Goal: Information Seeking & Learning: Find specific fact

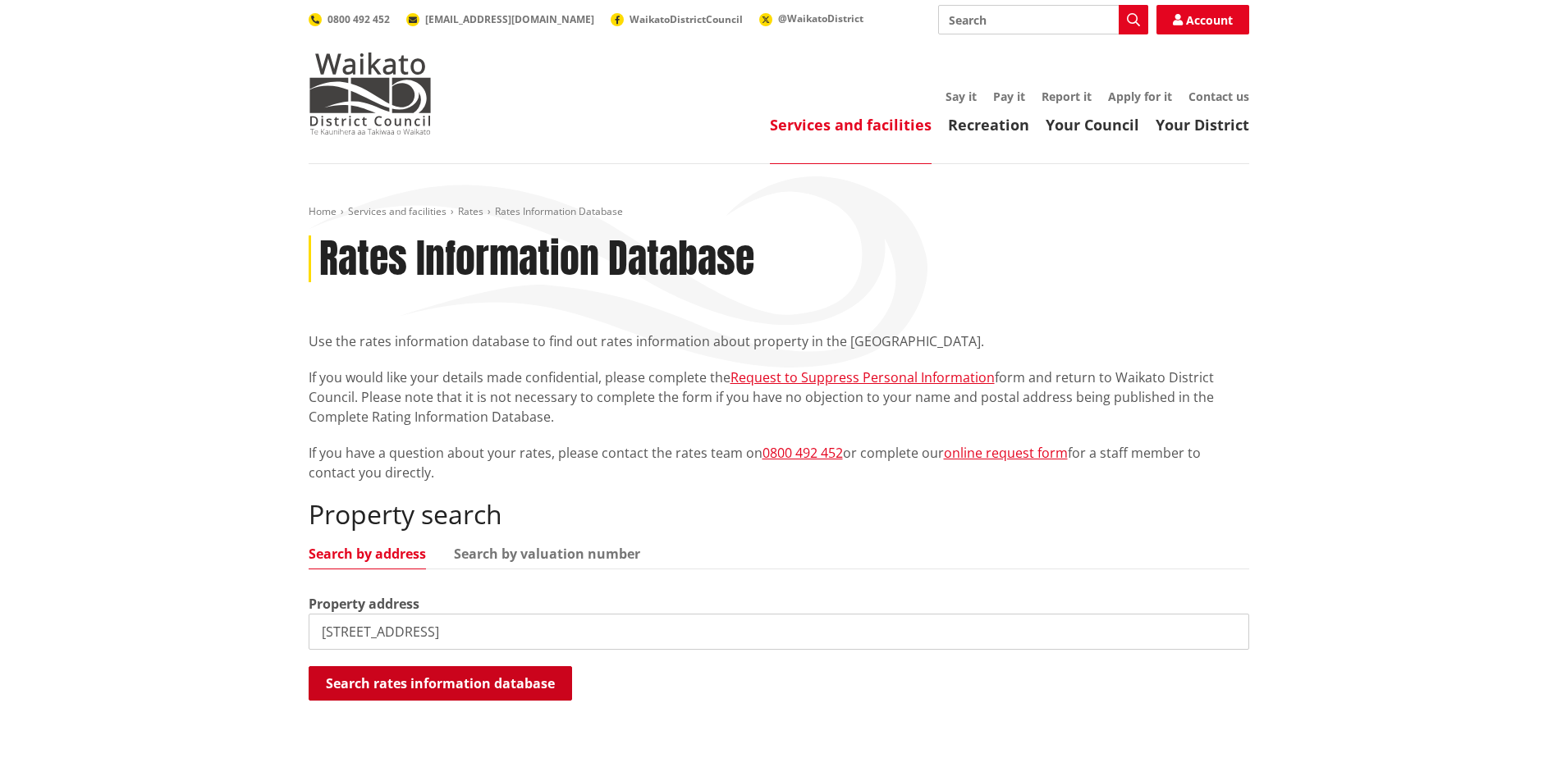
type input "698 Highway 22"
click at [440, 679] on button "Search rates information database" at bounding box center [440, 683] width 263 height 34
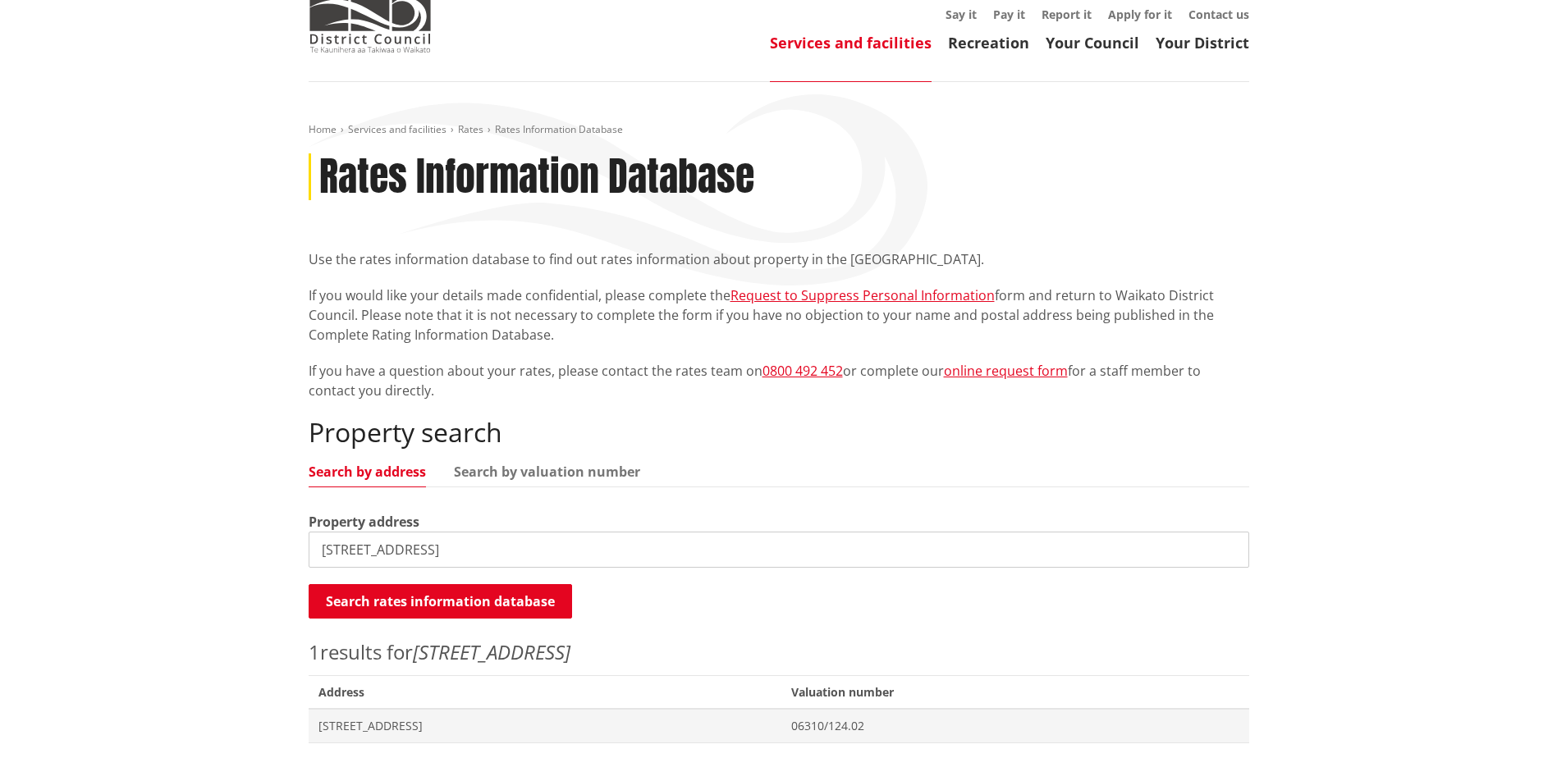
scroll to position [164, 0]
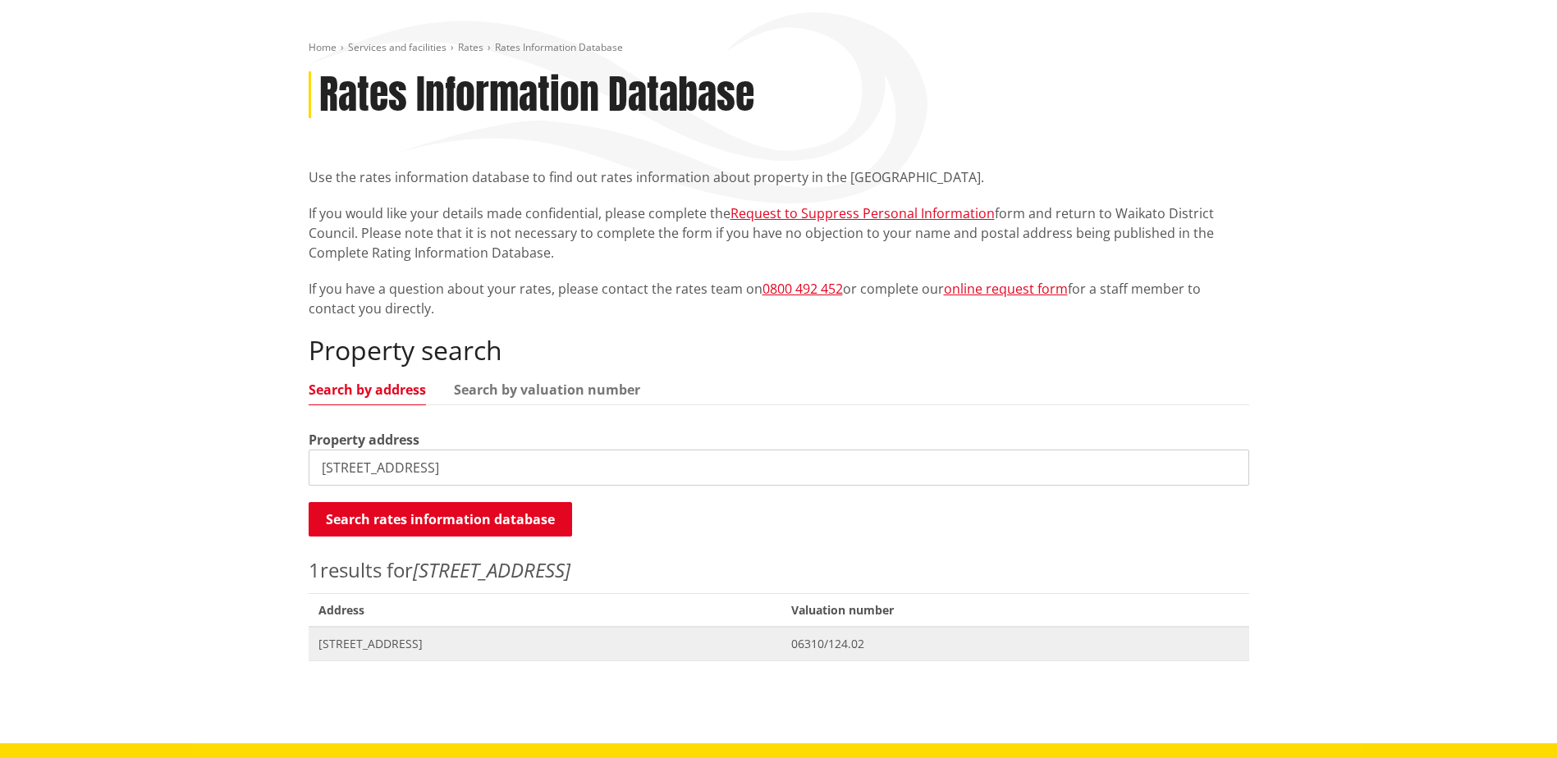
click at [385, 645] on span "698 Highway 22 TUAKAU" at bounding box center [545, 644] width 454 height 16
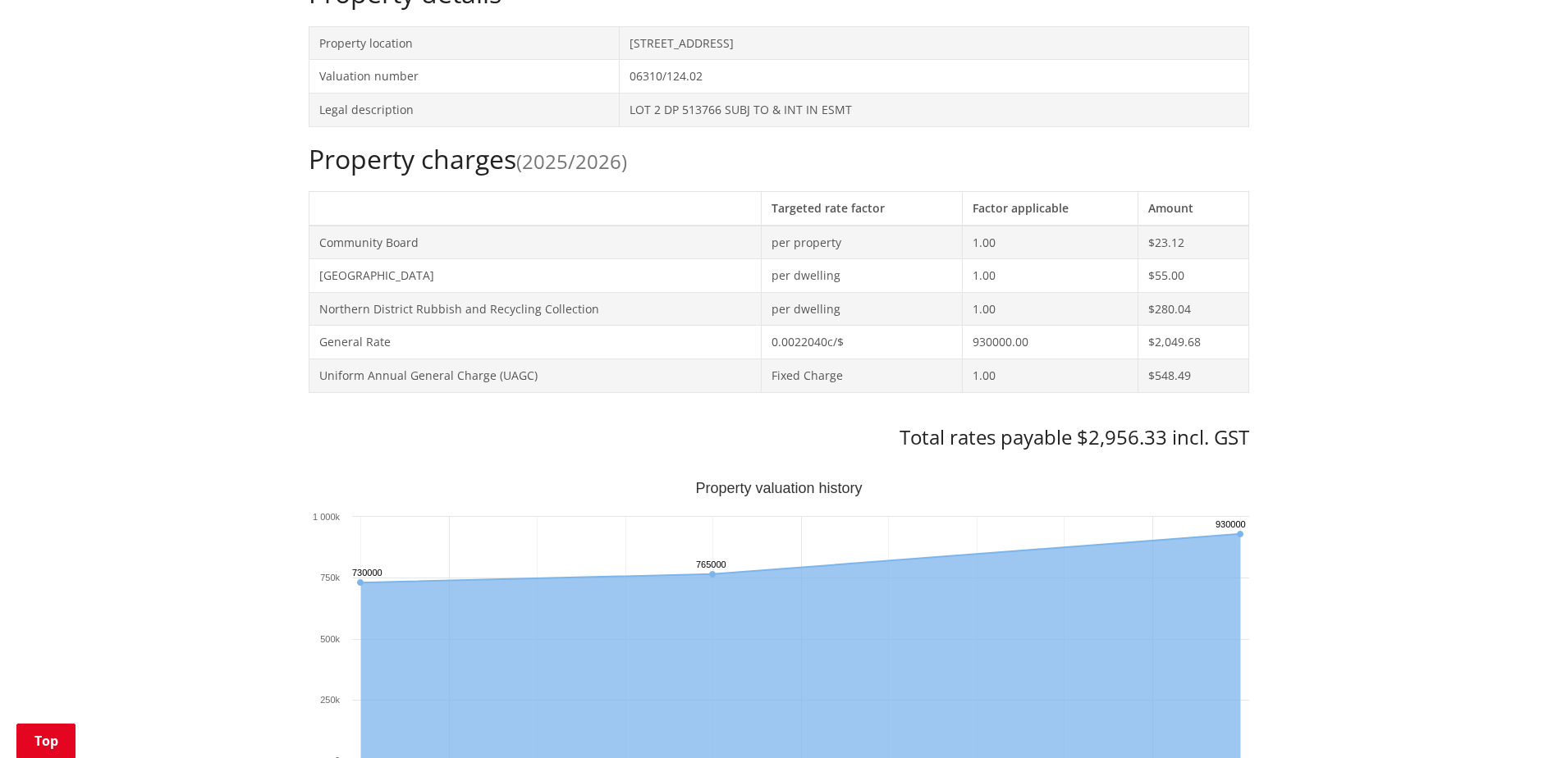
scroll to position [492, 0]
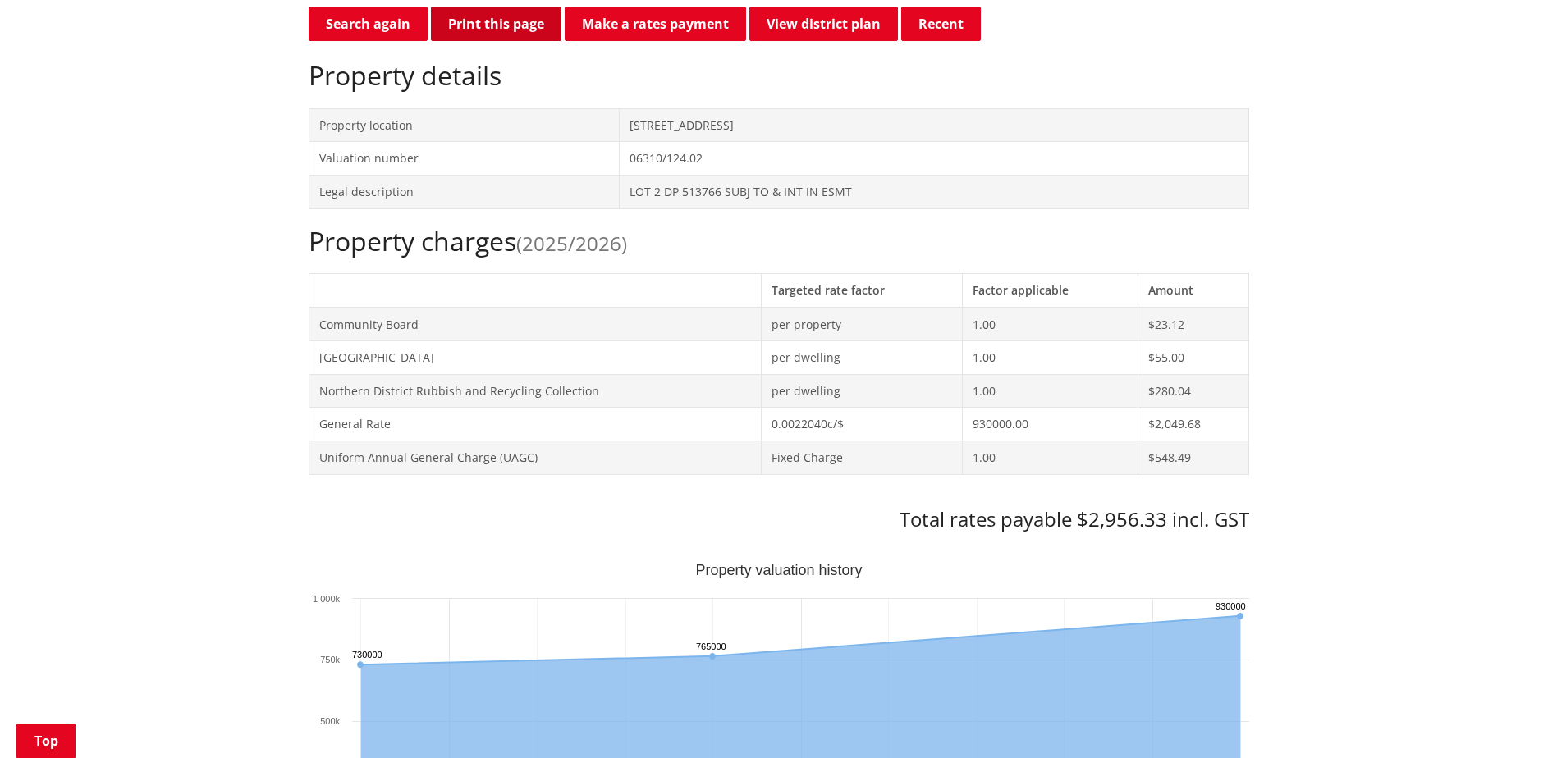
click at [524, 24] on button "Print this page" at bounding box center [496, 24] width 130 height 34
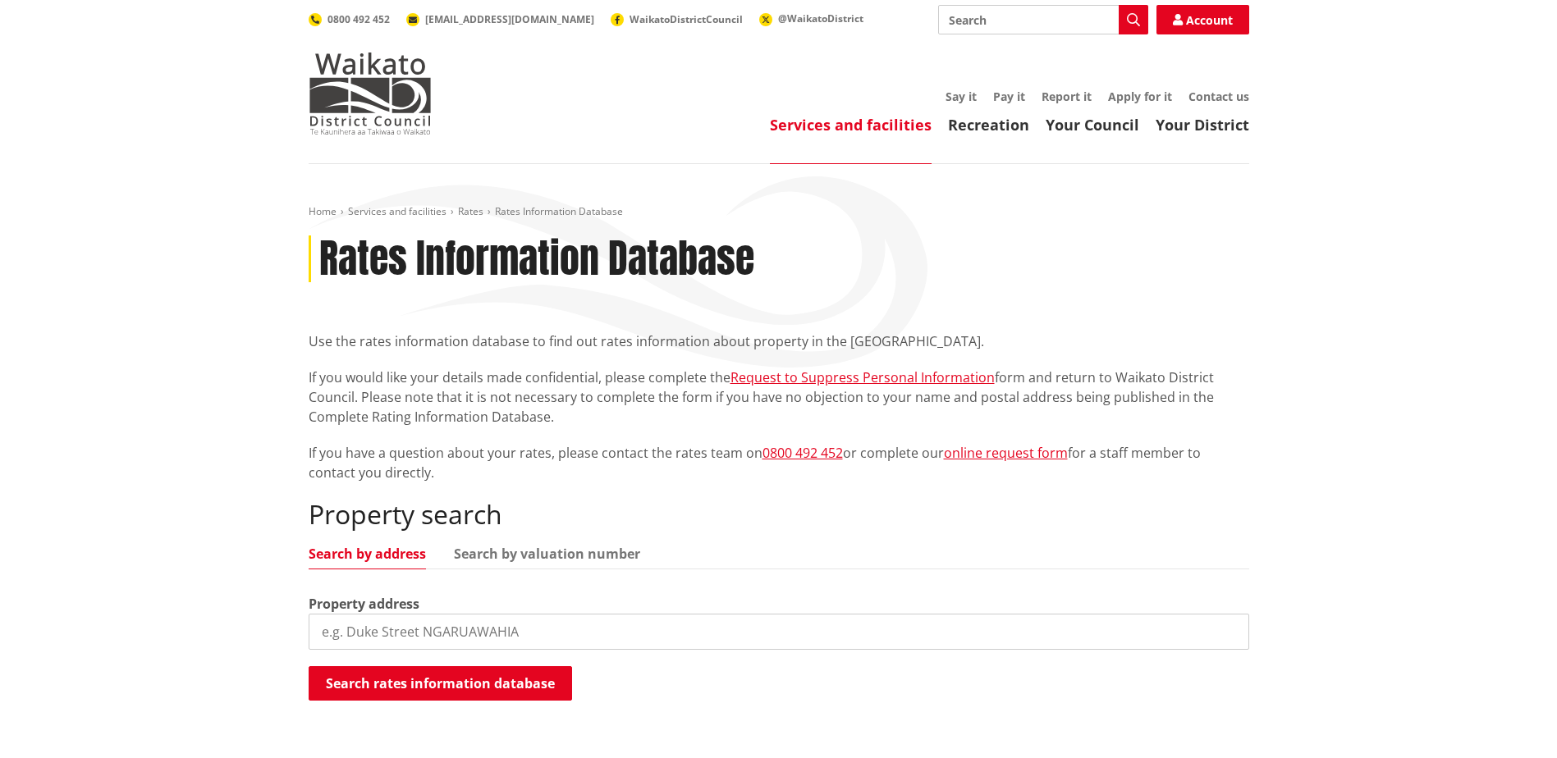
scroll to position [164, 0]
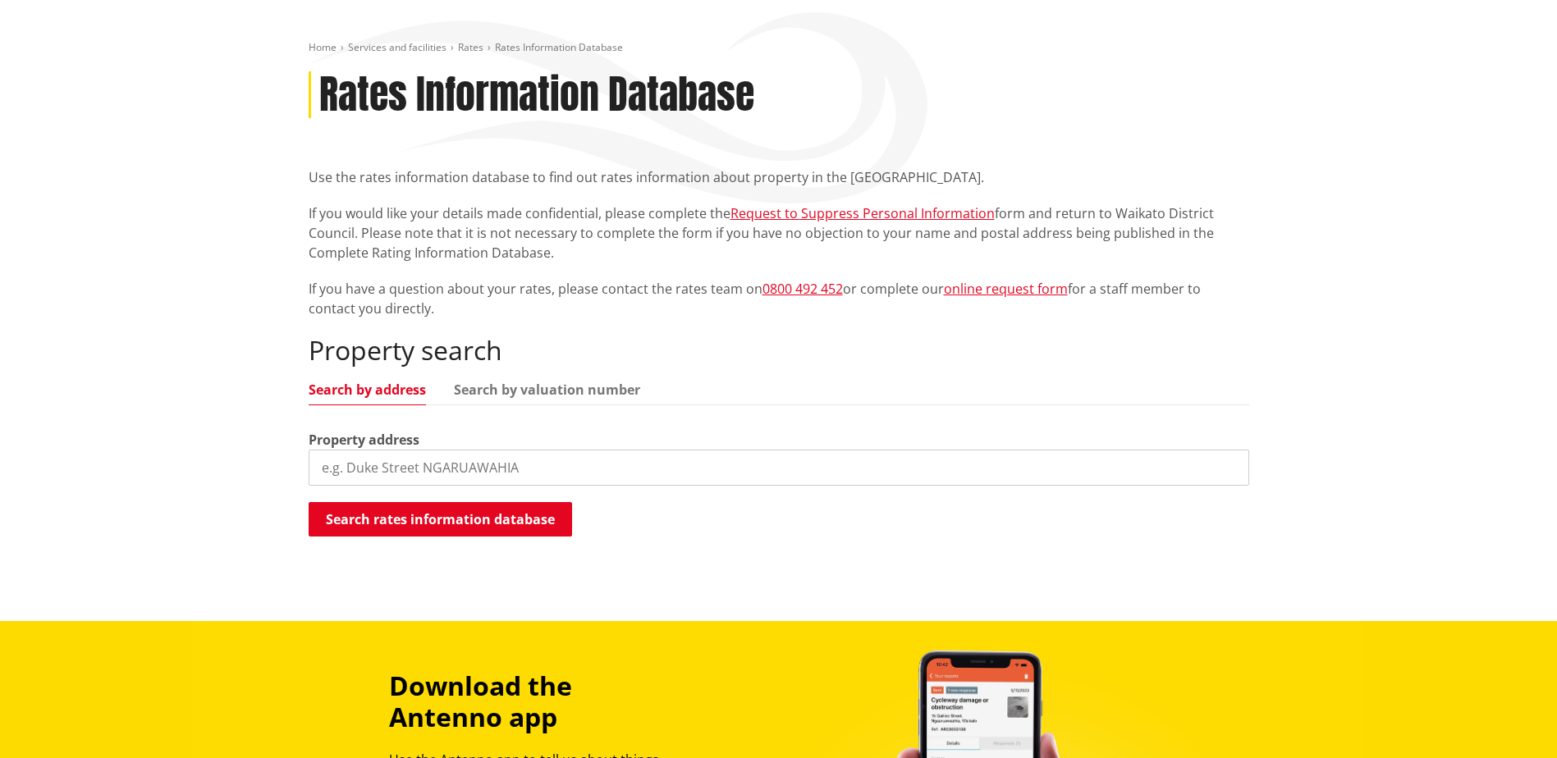
click at [532, 466] on input "search" at bounding box center [779, 468] width 940 height 36
click at [510, 523] on button "Search rates information database" at bounding box center [440, 519] width 263 height 34
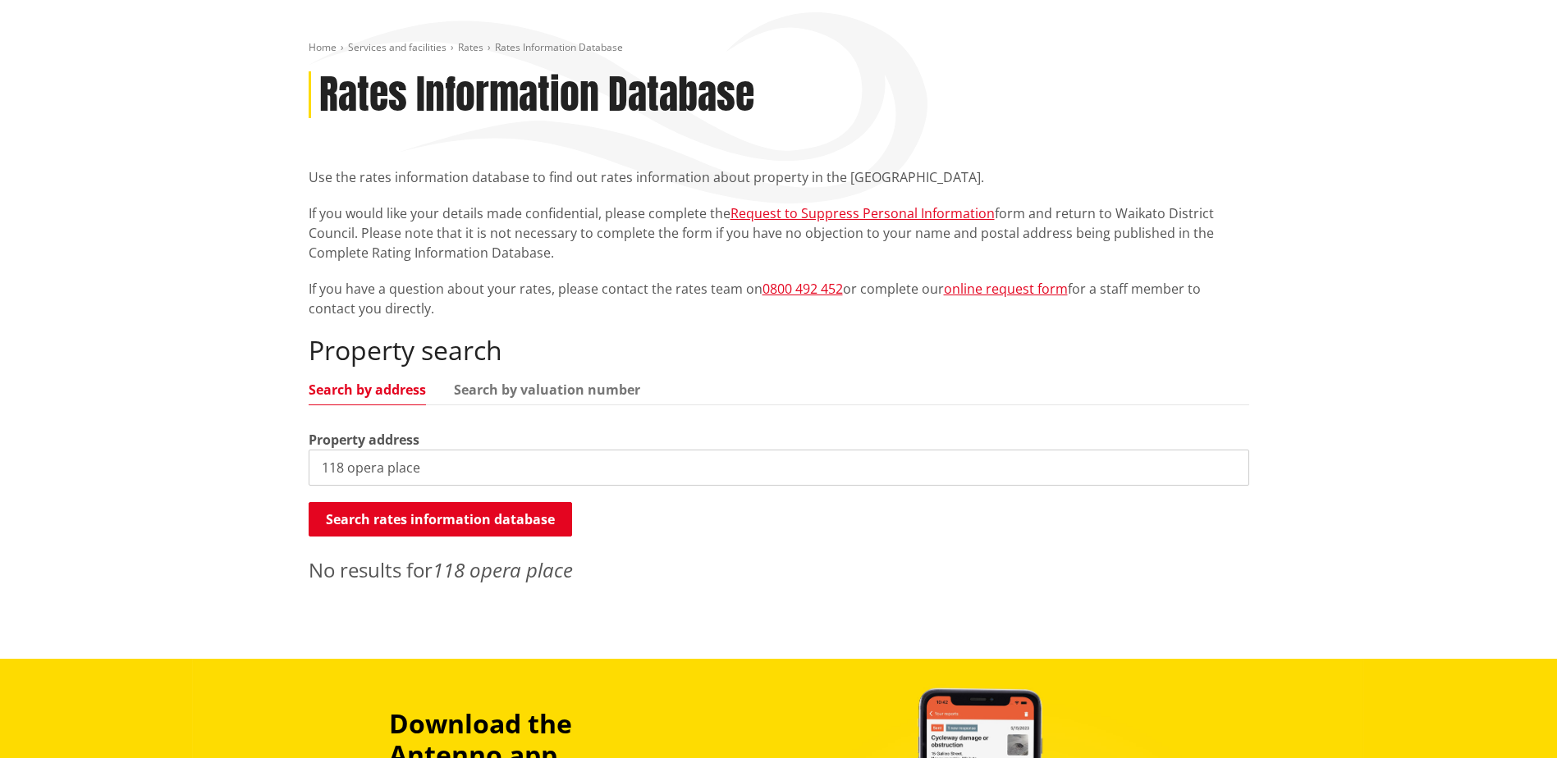
click at [443, 439] on div "Property address 118 opera place" at bounding box center [779, 458] width 940 height 56
click at [430, 467] on input "118 opera place" at bounding box center [779, 468] width 940 height 36
click at [450, 529] on button "Search rates information database" at bounding box center [440, 519] width 263 height 34
click at [414, 464] on input "118 opera pl" at bounding box center [779, 468] width 940 height 36
type input "118 opera"
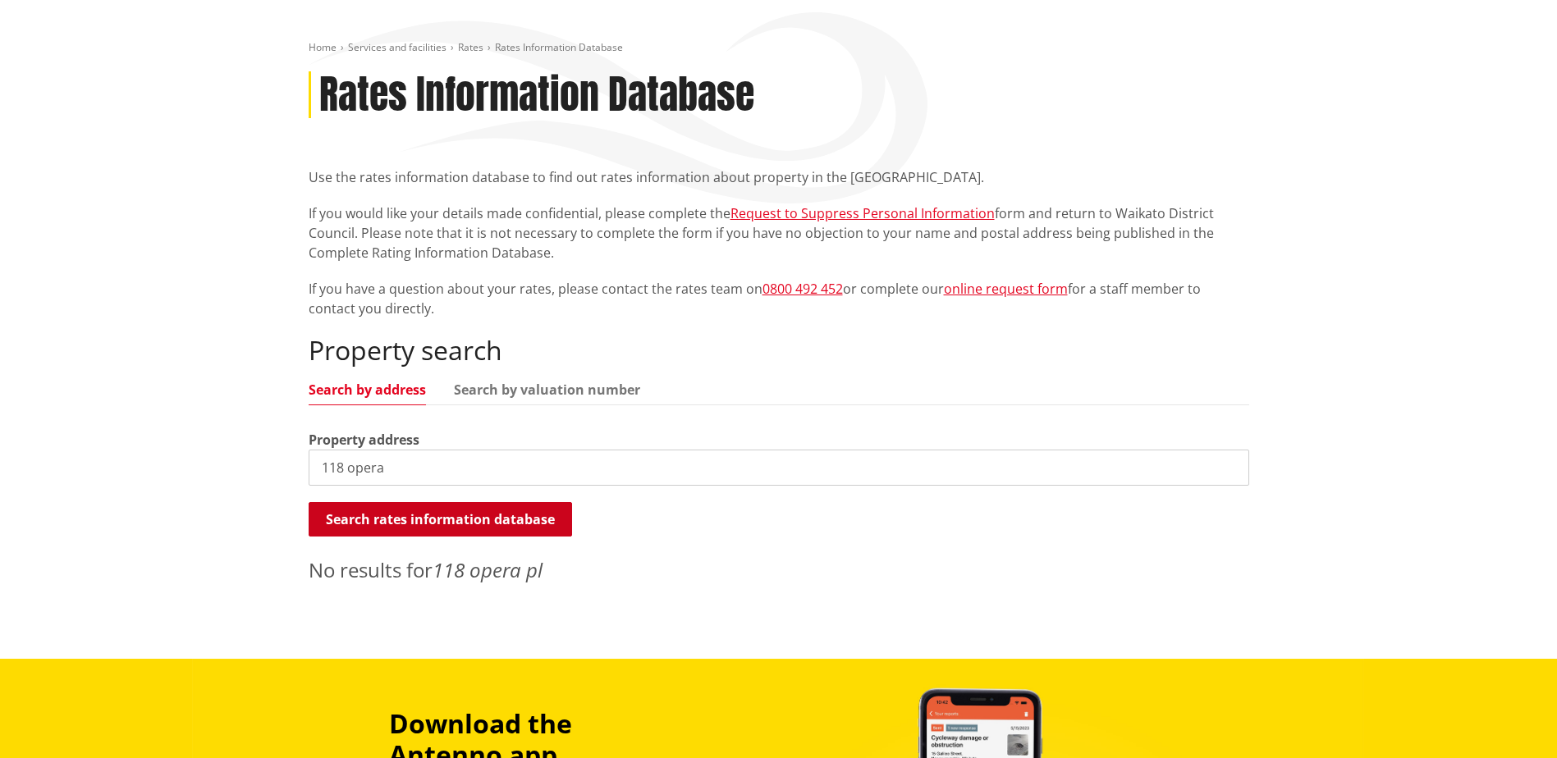
click at [442, 517] on button "Search rates information database" at bounding box center [440, 519] width 263 height 34
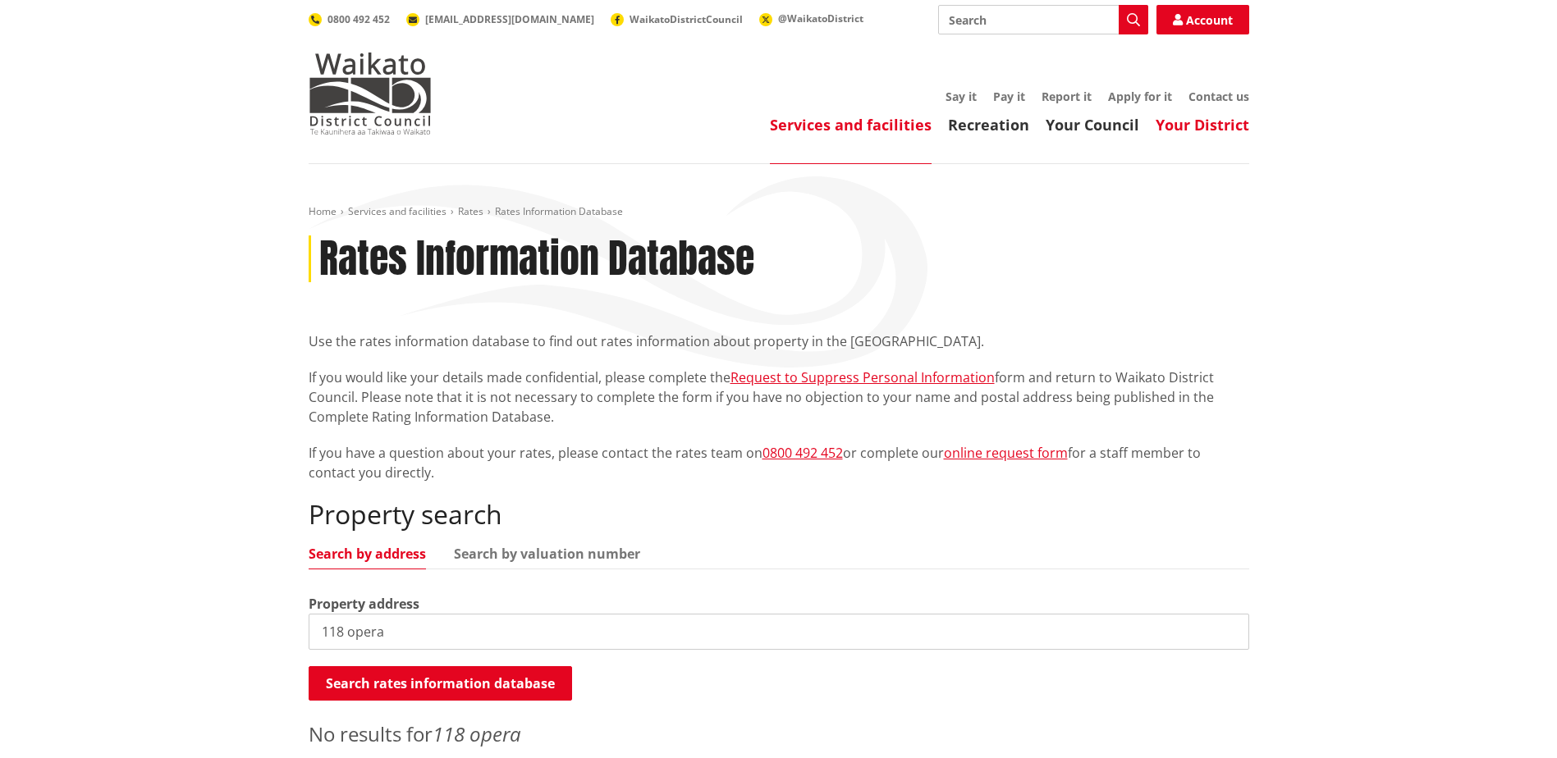
click at [1232, 125] on link "Your District" at bounding box center [1202, 125] width 94 height 20
